Goal: Check status: Check status

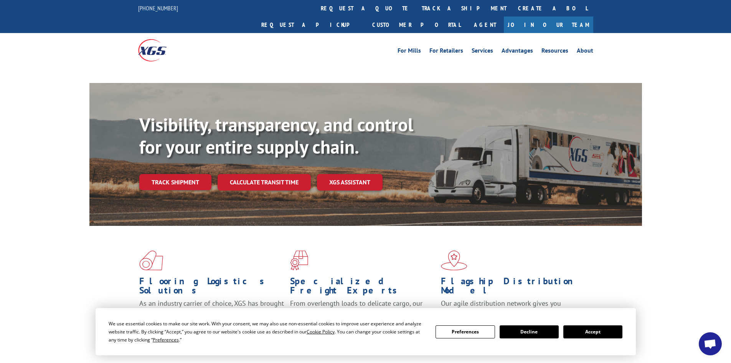
click at [582, 332] on button "Accept" at bounding box center [592, 331] width 59 height 13
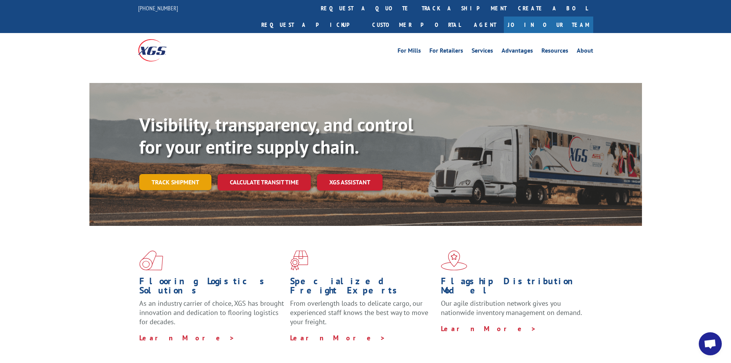
click at [180, 174] on link "Track shipment" at bounding box center [175, 182] width 72 height 16
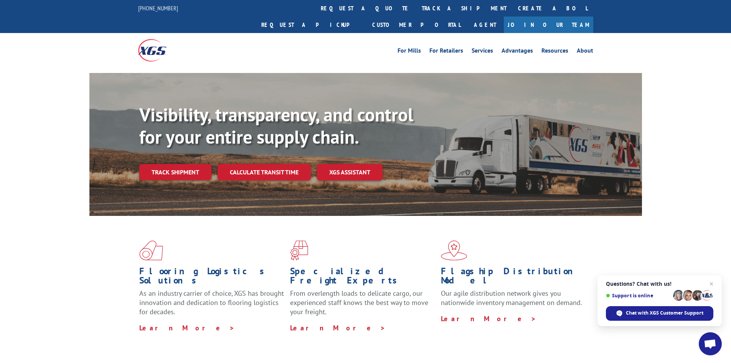
click at [191, 164] on link "Track shipment" at bounding box center [175, 172] width 72 height 16
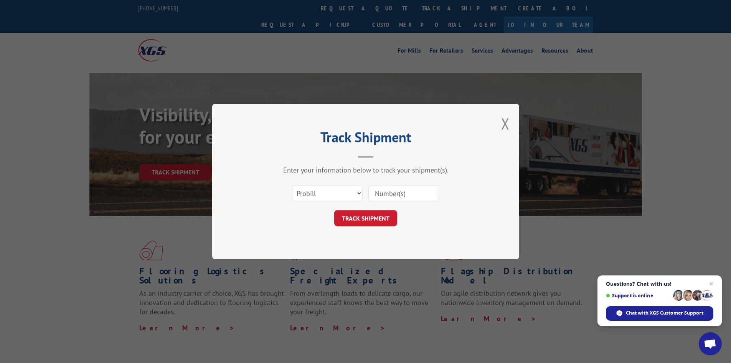
click at [385, 194] on input at bounding box center [403, 193] width 71 height 16
paste input "17481279"
type input "17481279"
click at [394, 217] on button "TRACK SHIPMENT" at bounding box center [365, 218] width 63 height 16
